Goal: Information Seeking & Learning: Understand process/instructions

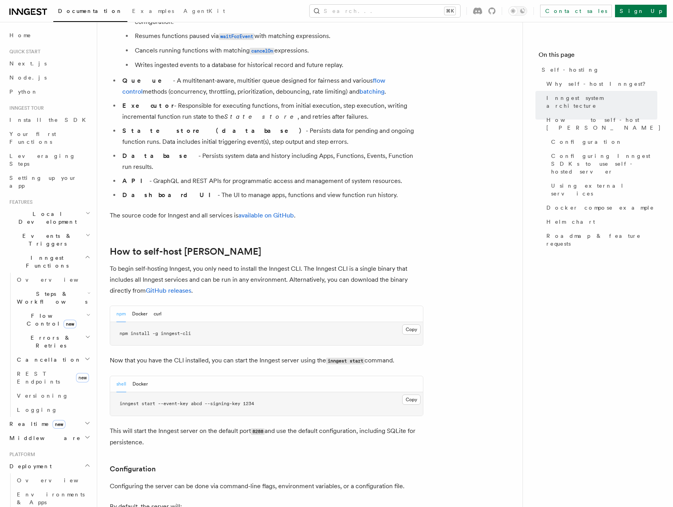
scroll to position [588, 0]
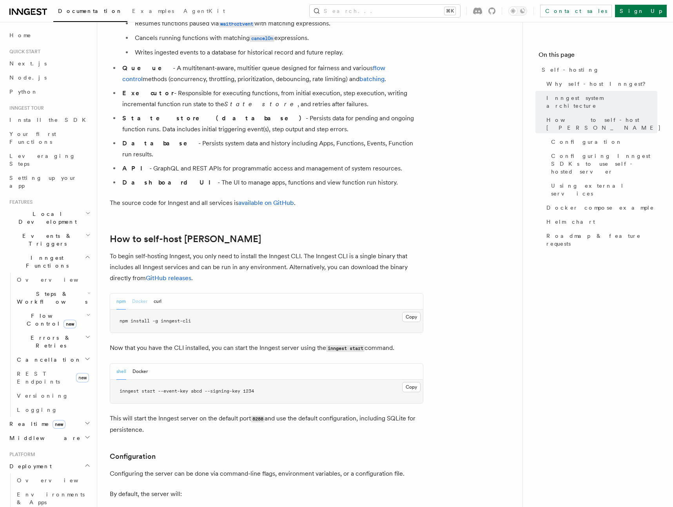
click at [135, 293] on button "Docker" at bounding box center [139, 301] width 15 height 16
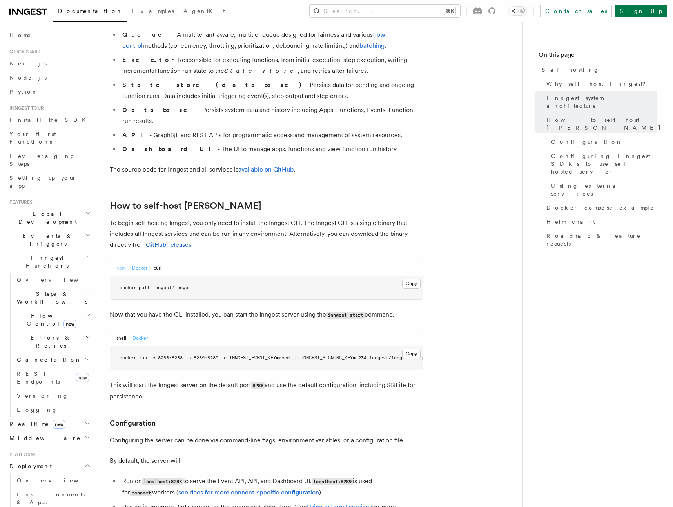
scroll to position [624, 0]
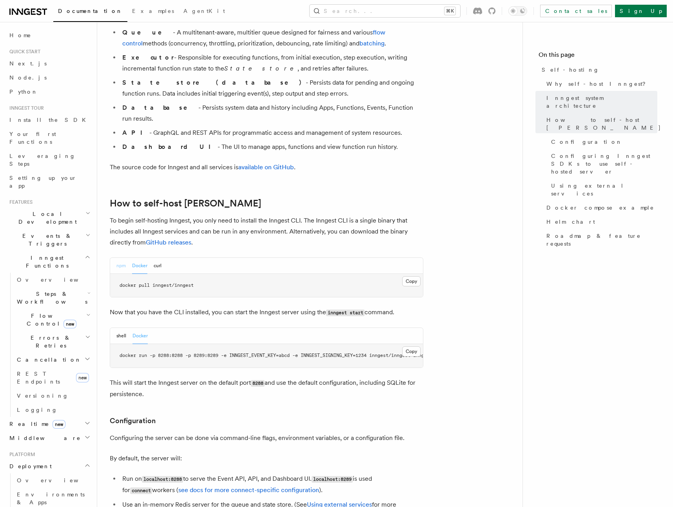
click at [118, 258] on button "npm" at bounding box center [120, 266] width 9 height 16
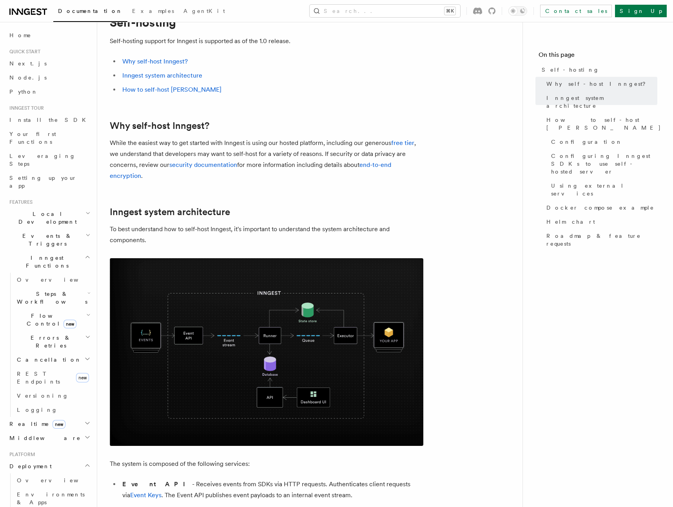
scroll to position [0, 0]
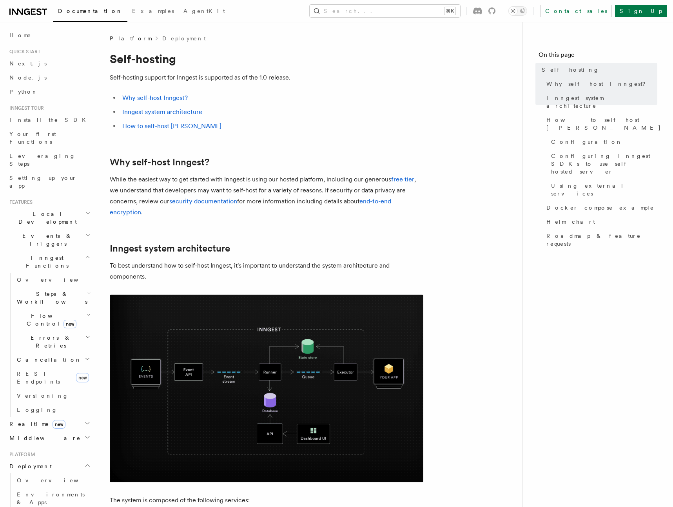
click at [264, 248] on h2 "Inngest system architecture" at bounding box center [266, 248] width 313 height 11
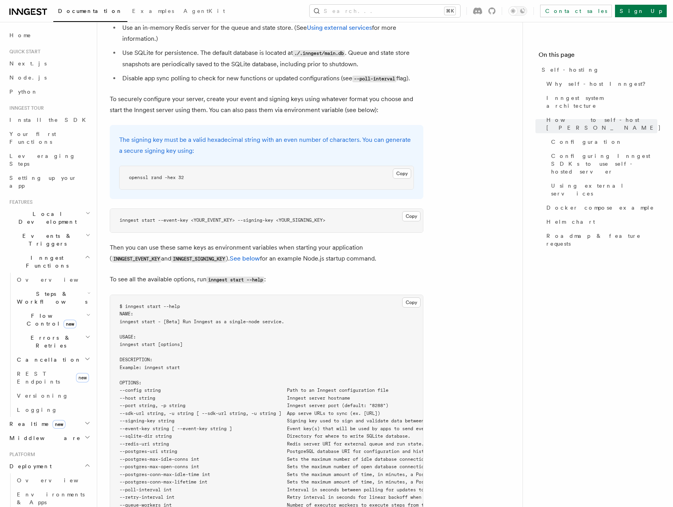
scroll to position [1131, 0]
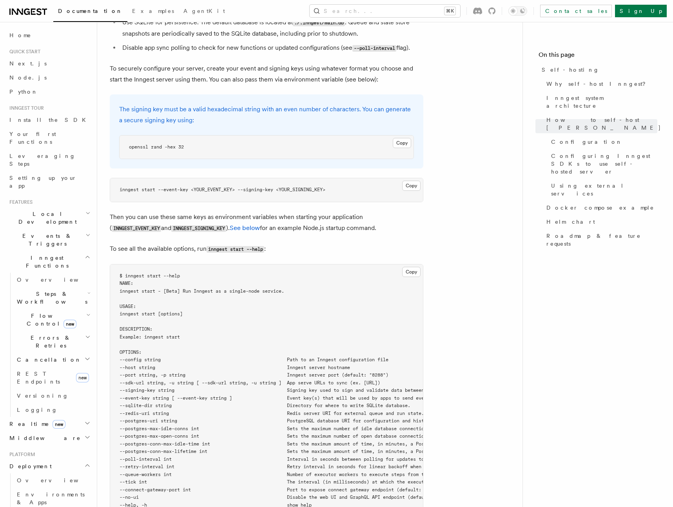
click at [83, 309] on h2 "Flow Control new" at bounding box center [53, 320] width 78 height 22
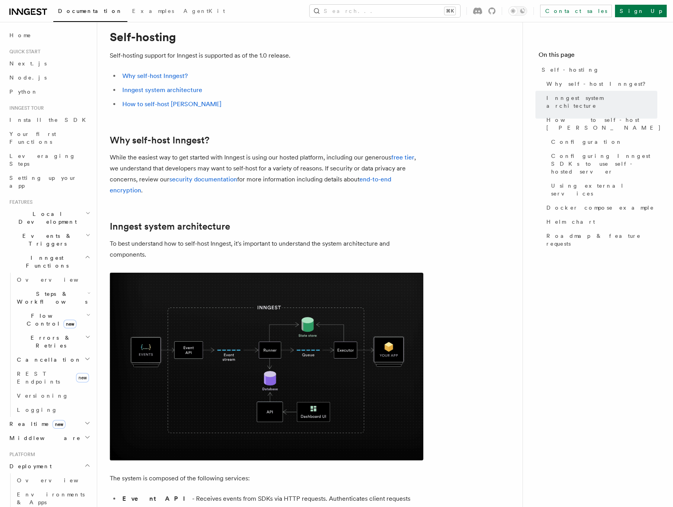
scroll to position [0, 0]
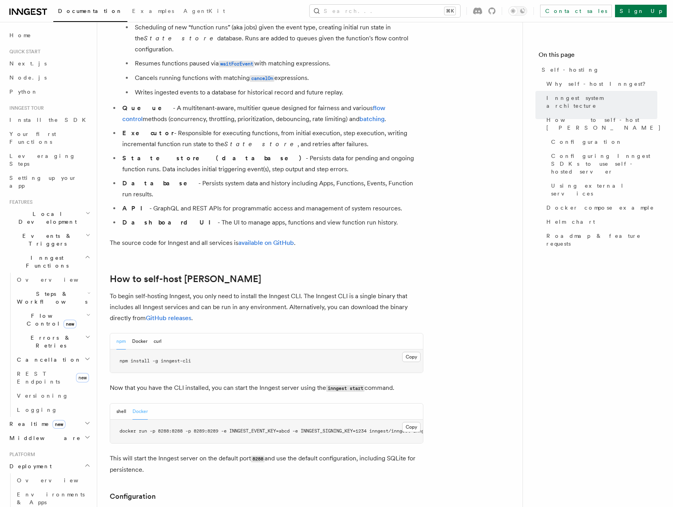
scroll to position [628, 0]
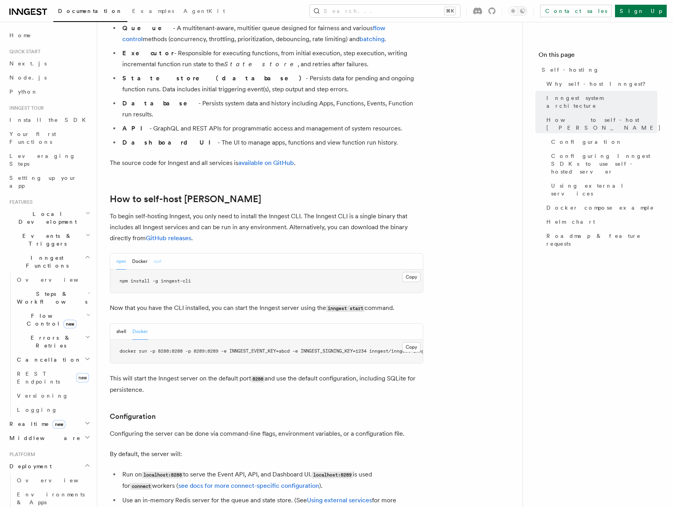
click at [155, 253] on button "curl" at bounding box center [158, 261] width 8 height 16
click at [138, 253] on button "Docker" at bounding box center [139, 261] width 15 height 16
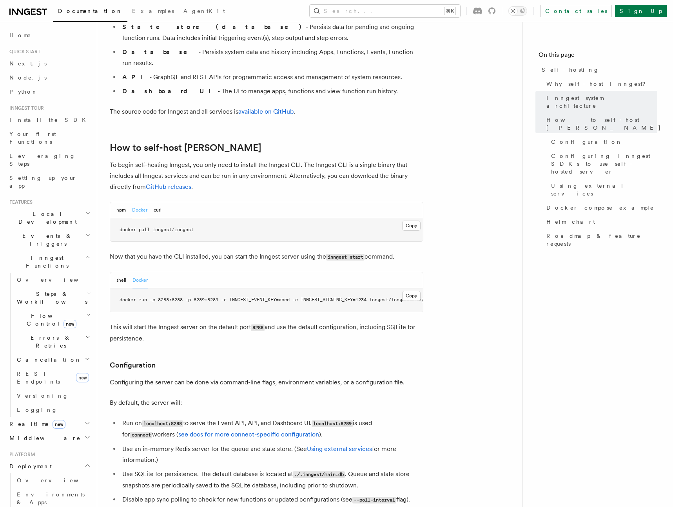
scroll to position [798, 0]
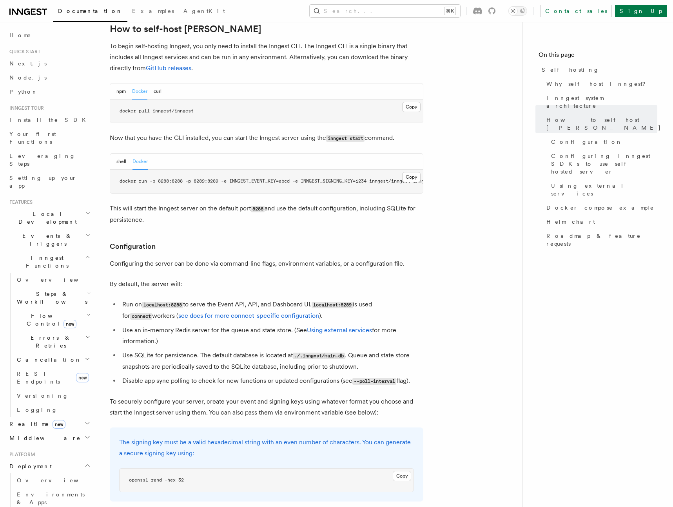
click at [172, 325] on li "Use an in-memory Redis server for the queue and state store. (See Using externa…" at bounding box center [271, 336] width 303 height 22
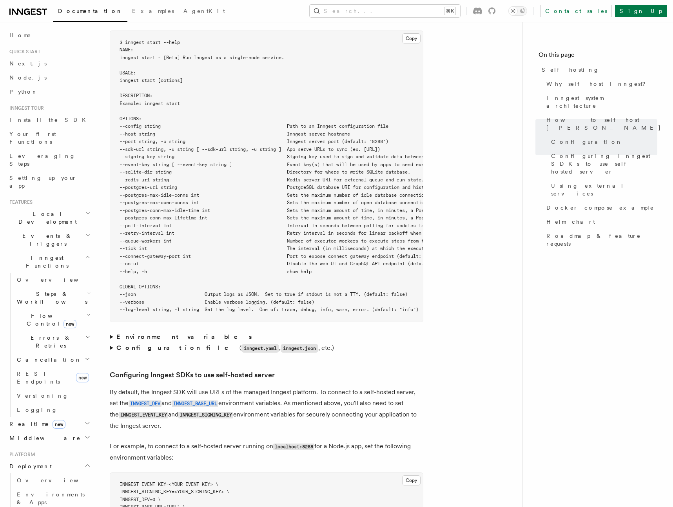
scroll to position [1426, 0]
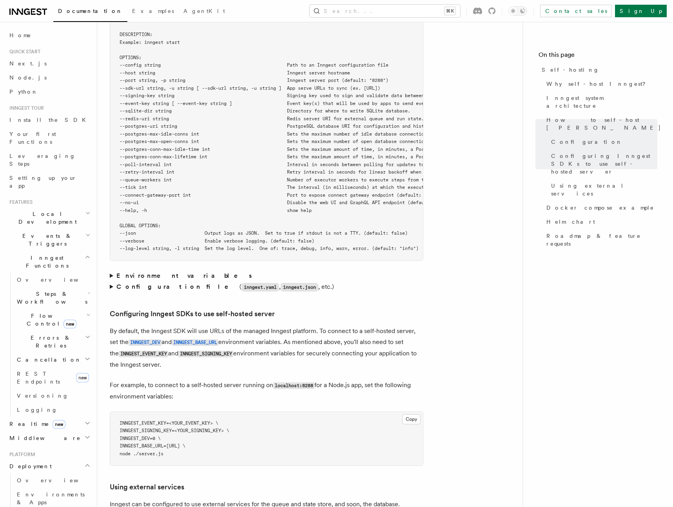
click at [110, 270] on summary "Environment variables" at bounding box center [266, 275] width 313 height 11
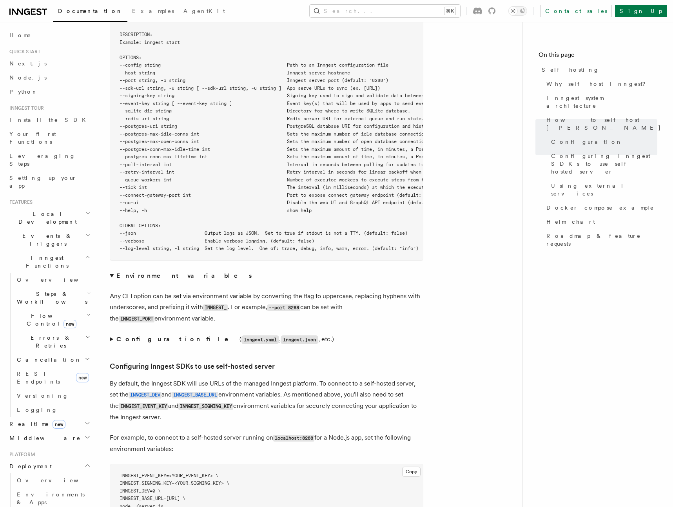
click at [110, 270] on summary "Environment variables" at bounding box center [266, 275] width 313 height 11
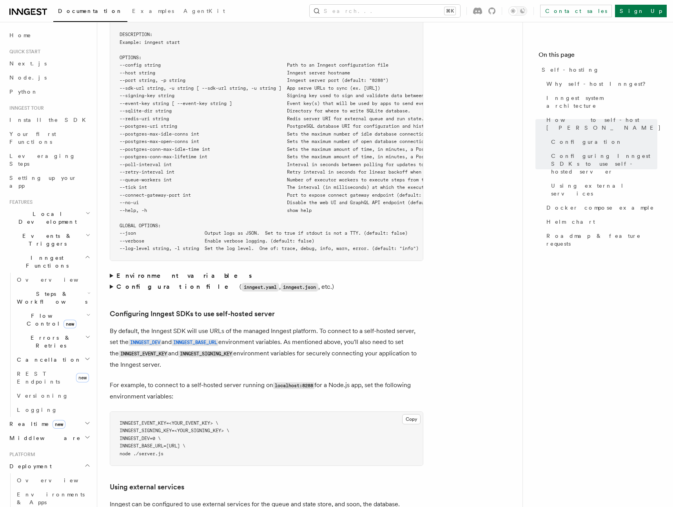
click at [112, 281] on summary "Configuration file ( inngest.yaml , inngest.json , etc.)" at bounding box center [266, 286] width 313 height 11
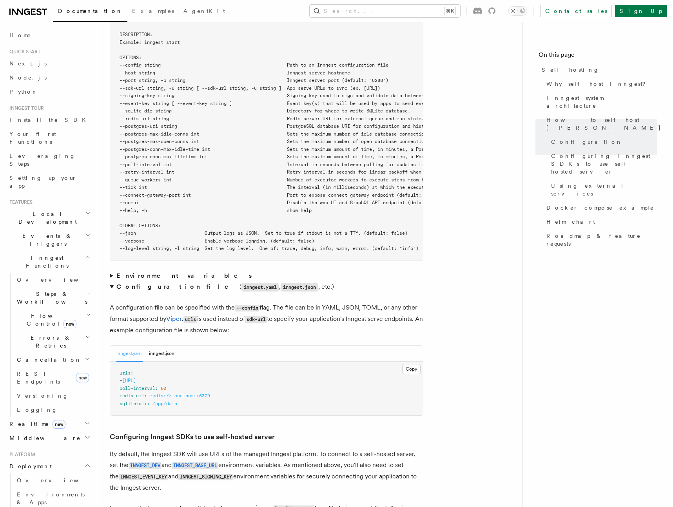
click at [112, 281] on summary "Configuration file ( inngest.yaml , inngest.json , etc.)" at bounding box center [266, 286] width 313 height 11
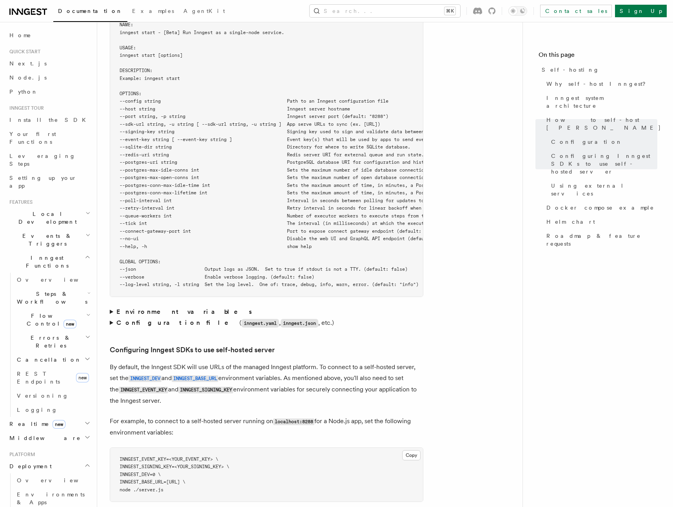
scroll to position [1389, 0]
